Goal: Task Accomplishment & Management: Manage account settings

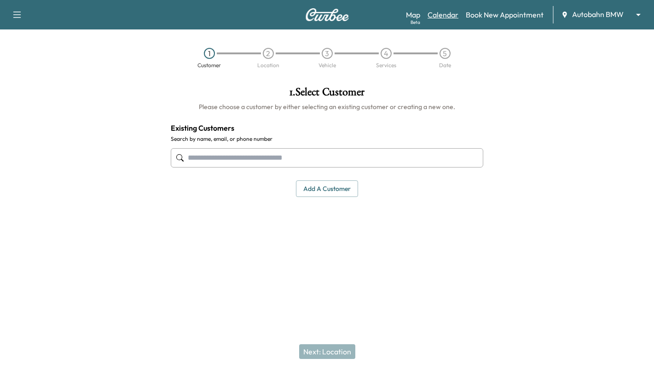
click at [448, 14] on link "Calendar" at bounding box center [443, 14] width 31 height 11
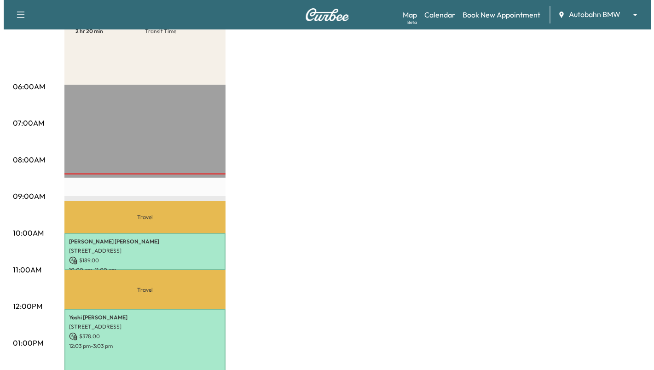
scroll to position [128, 0]
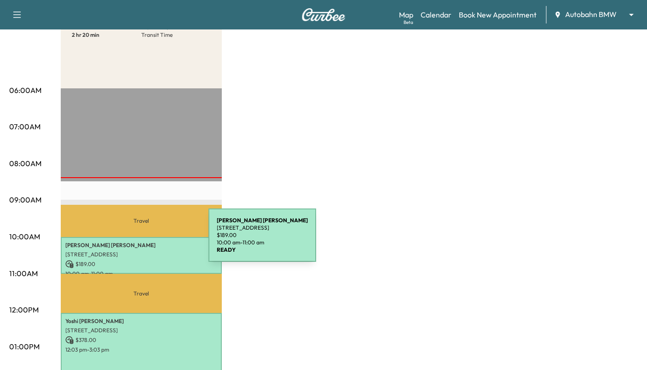
click at [140, 242] on p "[PERSON_NAME]" at bounding box center [141, 245] width 152 height 7
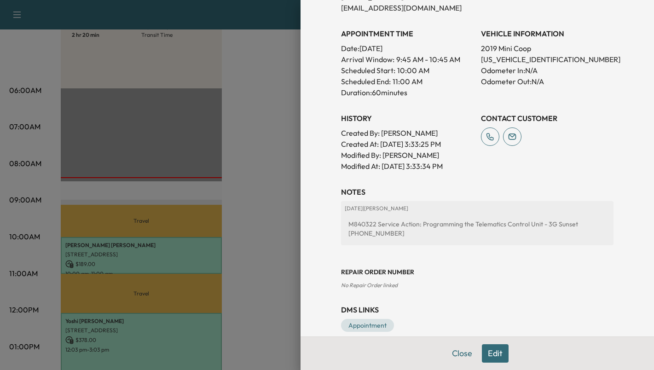
scroll to position [249, 0]
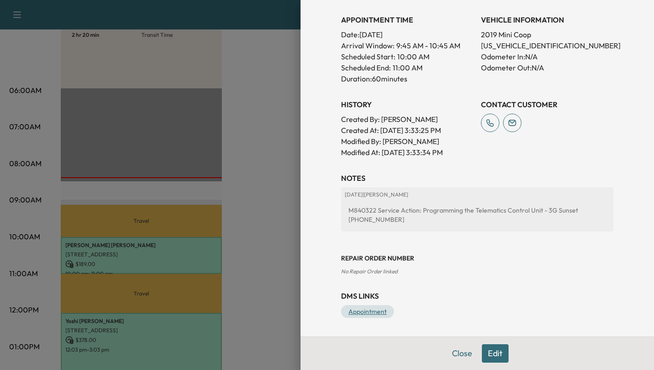
click at [365, 311] on link "Appointment" at bounding box center [367, 311] width 53 height 13
click at [365, 310] on link "Appointment" at bounding box center [367, 311] width 53 height 13
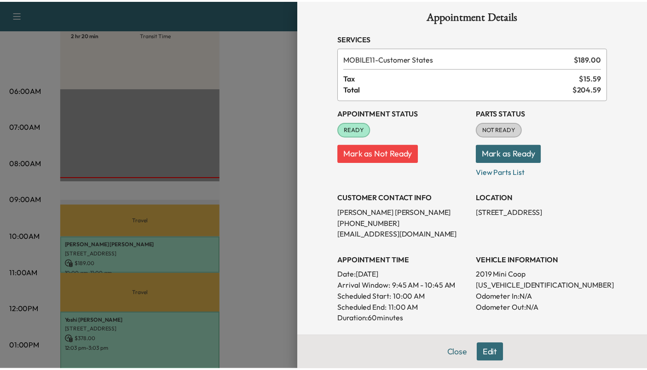
scroll to position [0, 0]
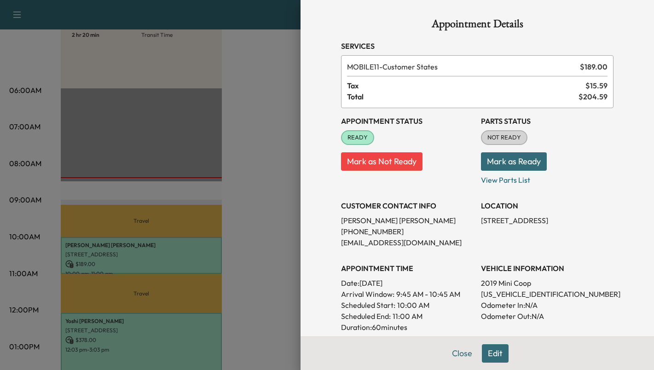
click at [499, 161] on button "Mark as Ready" at bounding box center [514, 161] width 66 height 18
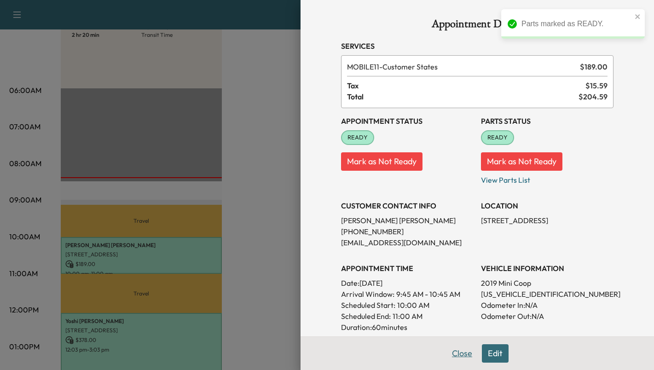
click at [454, 349] on button "Close" at bounding box center [462, 353] width 32 height 18
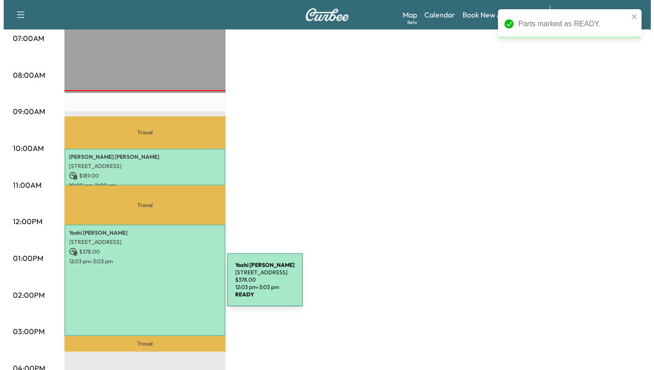
scroll to position [220, 0]
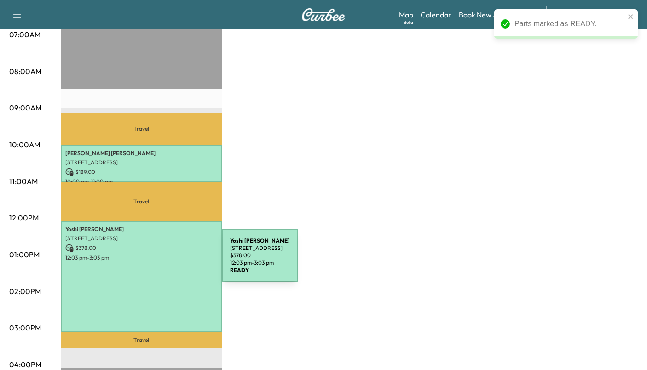
click at [153, 261] on div "[PERSON_NAME] [STREET_ADDRESS] $ 378.00 12:03 pm - 3:03 pm" at bounding box center [141, 276] width 161 height 111
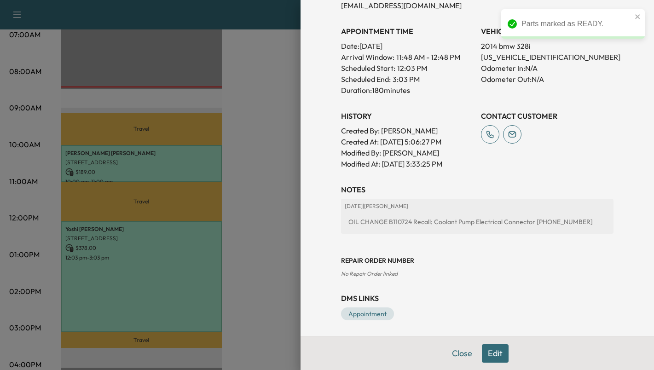
scroll to position [250, 0]
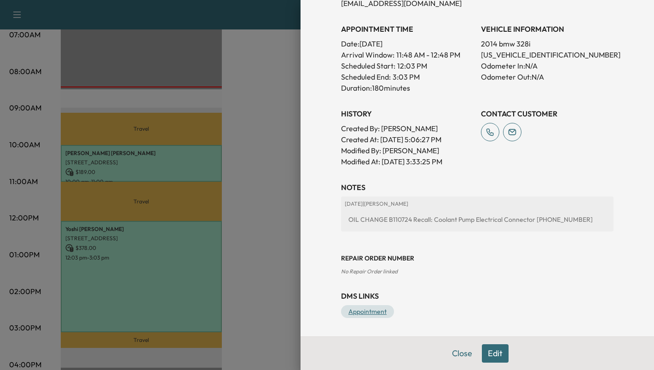
click at [372, 314] on link "Appointment" at bounding box center [367, 311] width 53 height 13
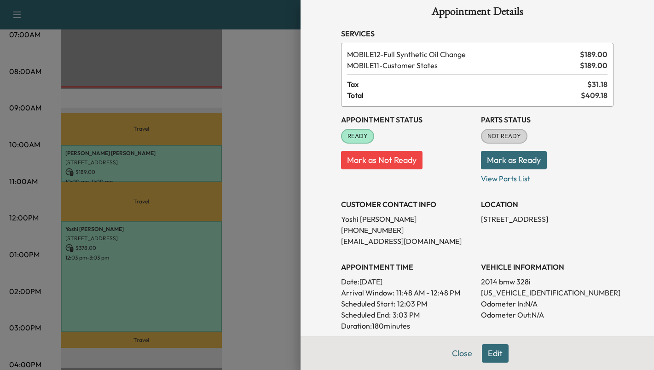
scroll to position [0, 0]
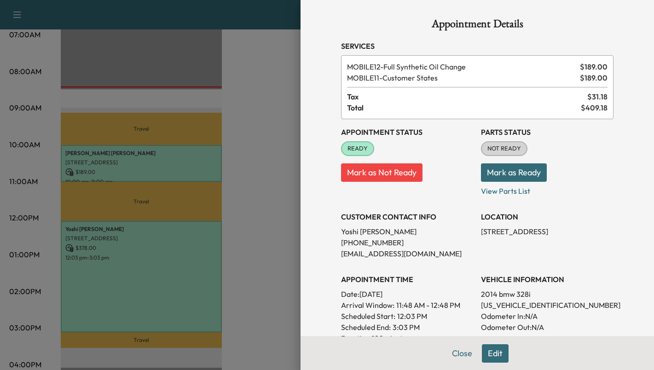
click at [489, 174] on button "Mark as Ready" at bounding box center [514, 172] width 66 height 18
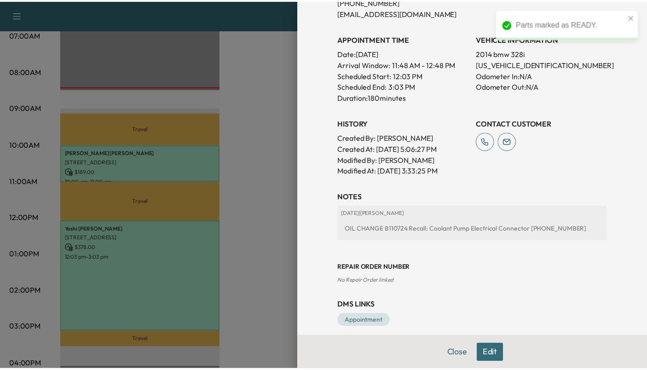
scroll to position [250, 0]
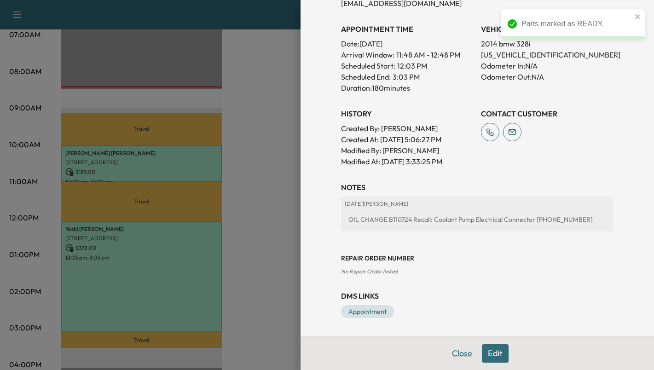
click at [457, 352] on button "Close" at bounding box center [462, 353] width 32 height 18
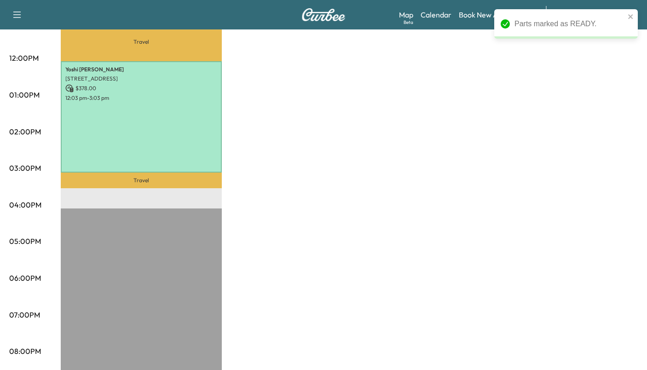
scroll to position [450, 0]
